Goal: Navigation & Orientation: Find specific page/section

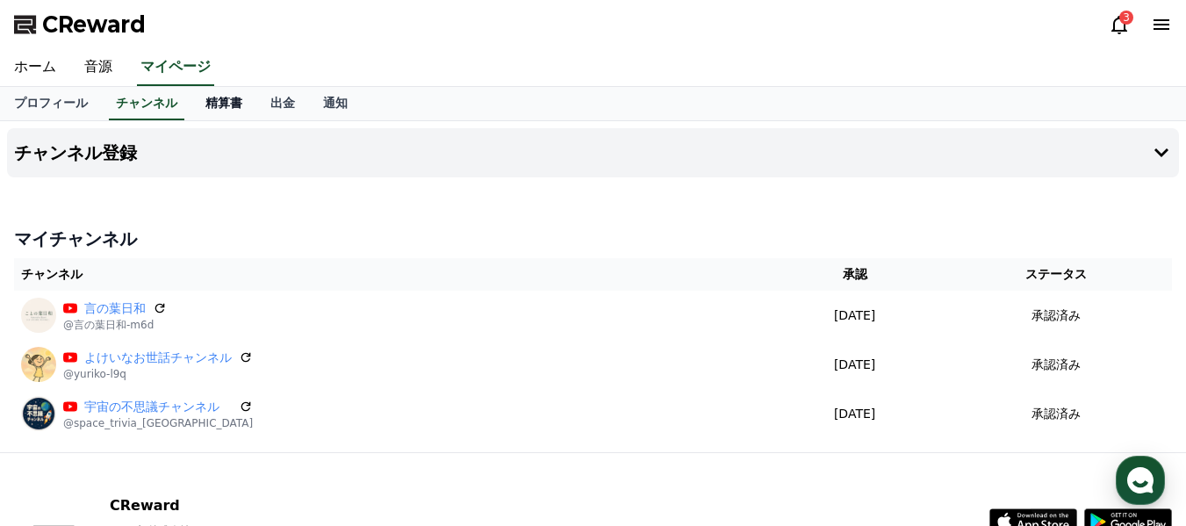
click at [191, 97] on link "精算書" at bounding box center [223, 103] width 65 height 33
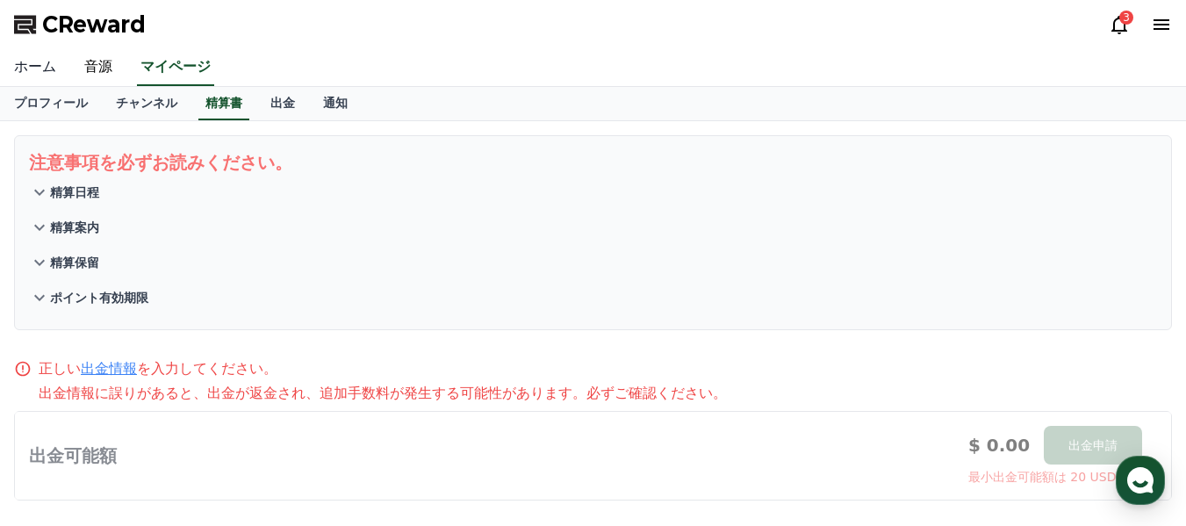
click at [38, 63] on link "ホーム" at bounding box center [35, 67] width 70 height 37
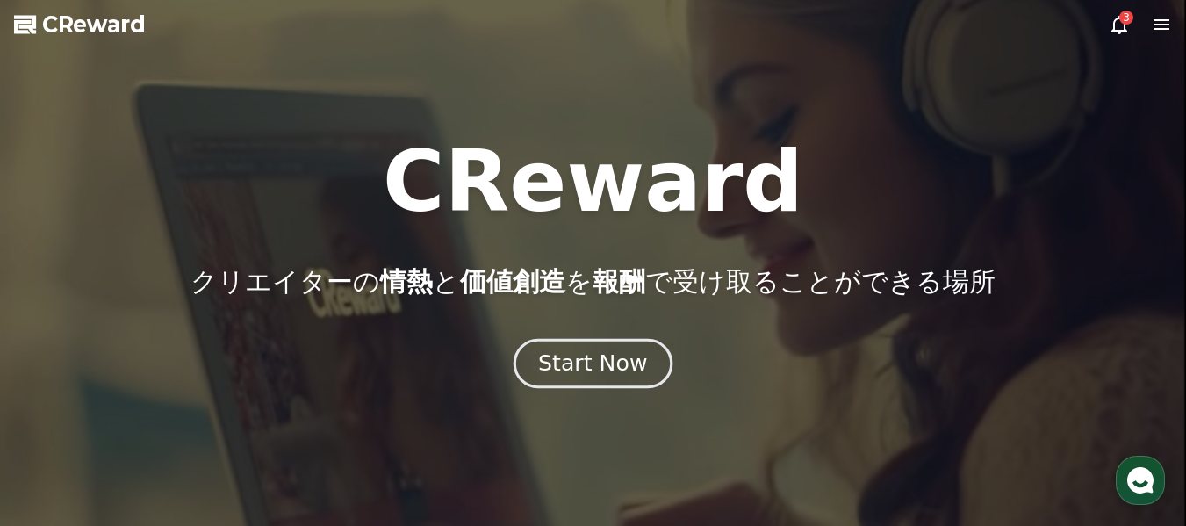
click at [621, 366] on div "Start Now" at bounding box center [592, 363] width 109 height 30
